Goal: Navigation & Orientation: Find specific page/section

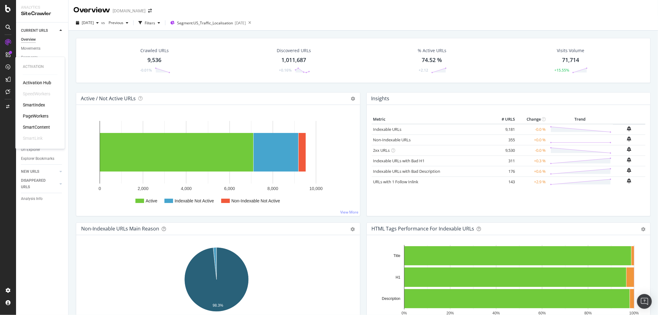
click at [27, 82] on div "Activation Hub" at bounding box center [37, 83] width 28 height 6
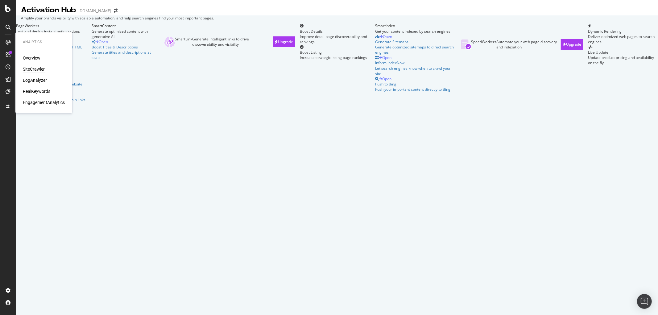
click at [38, 70] on div "SiteCrawler" at bounding box center [34, 69] width 22 height 6
